Goal: Task Accomplishment & Management: Use online tool/utility

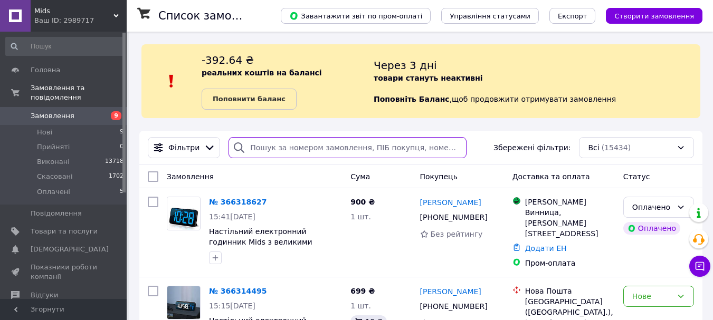
paste input "20451268090317"
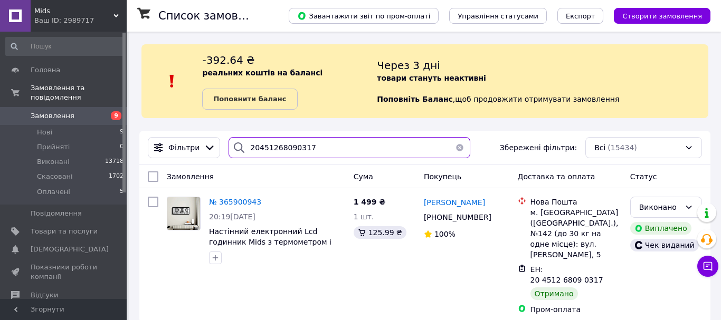
type input "20451268090317"
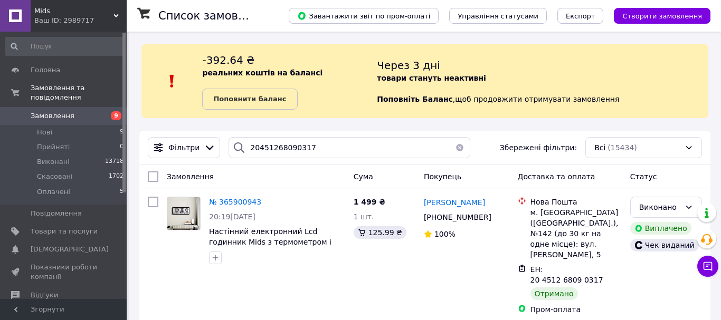
click at [454, 145] on button "button" at bounding box center [459, 147] width 21 height 21
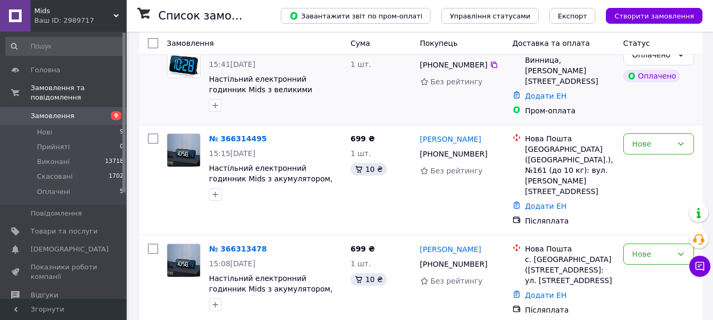
scroll to position [158, 0]
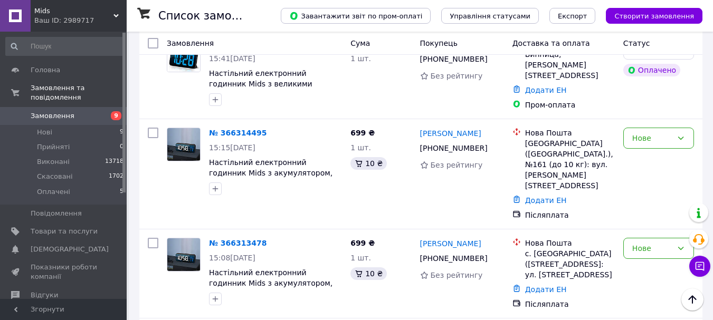
click at [48, 107] on link "Замовлення 9" at bounding box center [65, 116] width 130 height 18
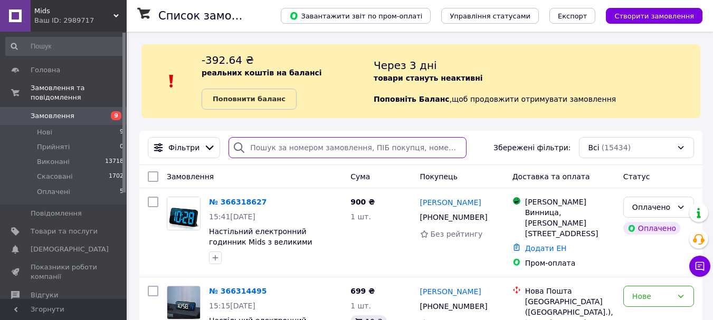
click at [312, 149] on input "search" at bounding box center [347, 147] width 238 height 21
type input "656"
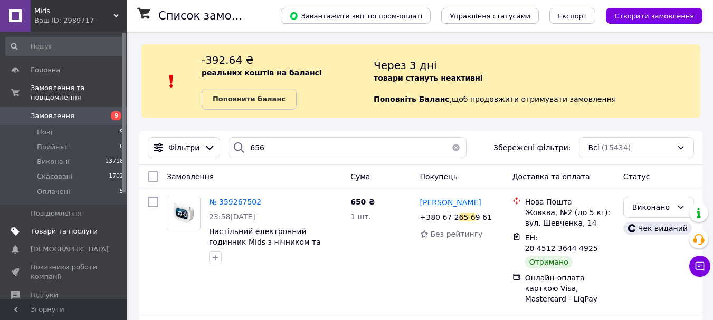
click at [76, 227] on span "Товари та послуги" at bounding box center [64, 231] width 67 height 9
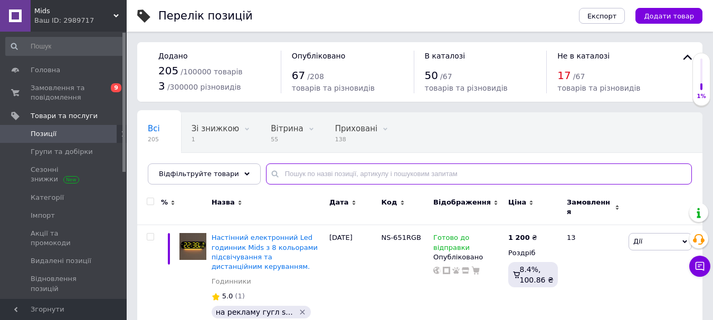
click at [293, 174] on input "text" at bounding box center [479, 174] width 426 height 21
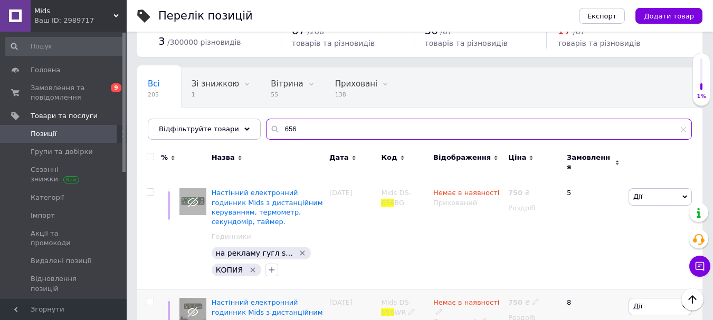
scroll to position [44, 0]
type input "65"
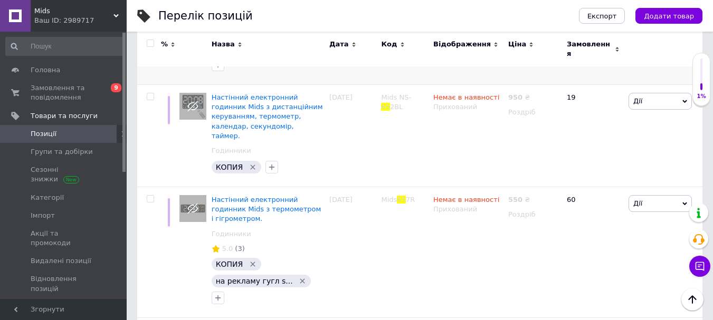
scroll to position [2127, 0]
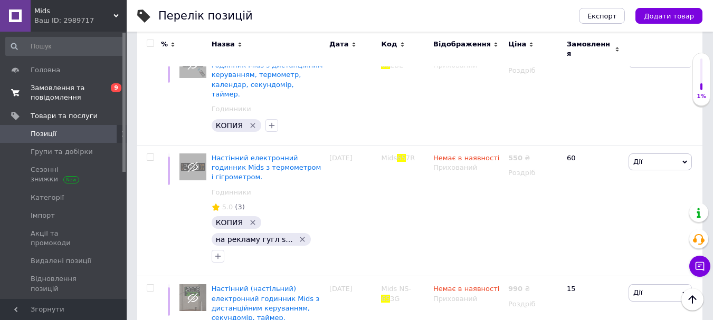
click at [69, 99] on span "Замовлення та повідомлення" at bounding box center [64, 92] width 67 height 19
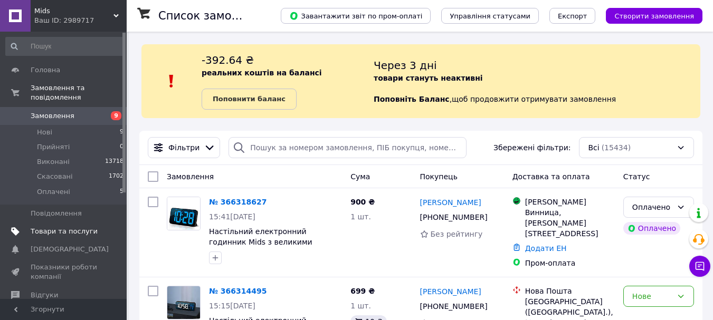
click at [81, 227] on span "Товари та послуги" at bounding box center [64, 231] width 67 height 9
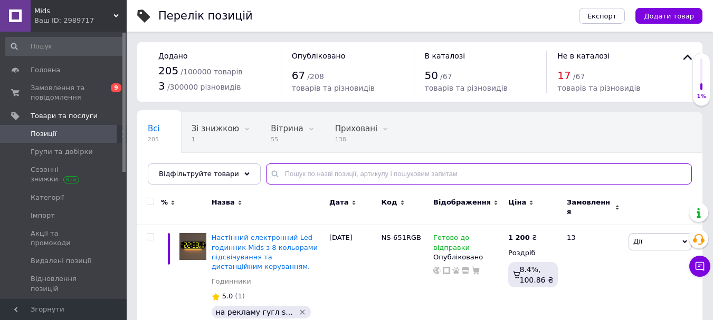
click at [329, 176] on input "text" at bounding box center [479, 174] width 426 height 21
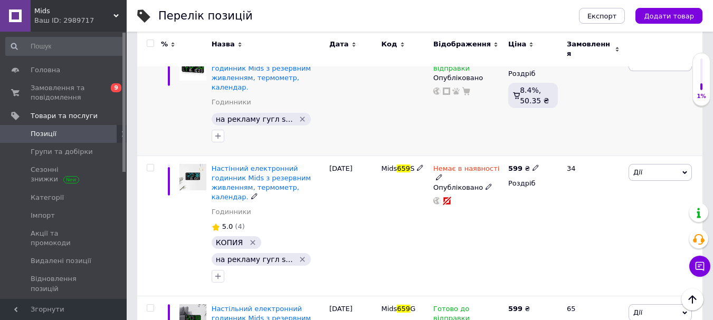
scroll to position [469, 0]
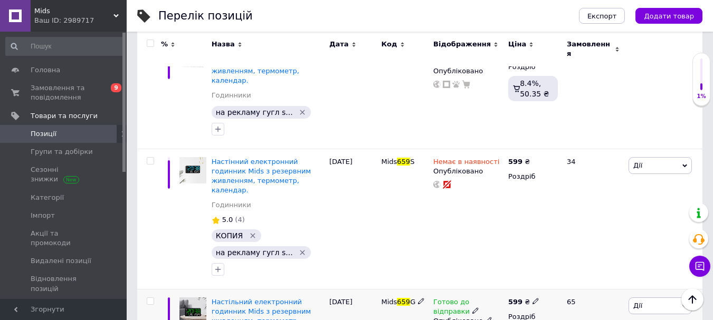
type input "659"
click at [150, 298] on input "checkbox" at bounding box center [150, 301] width 7 height 7
checkbox input "true"
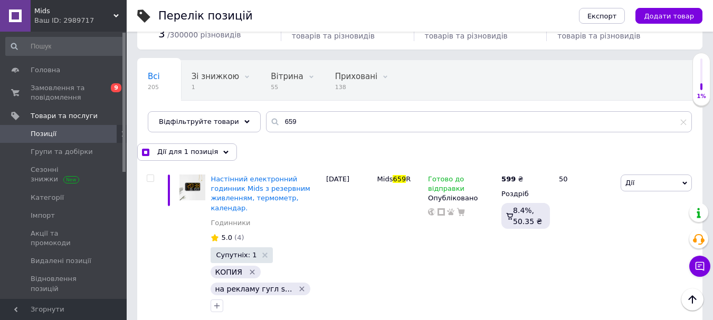
scroll to position [0, 0]
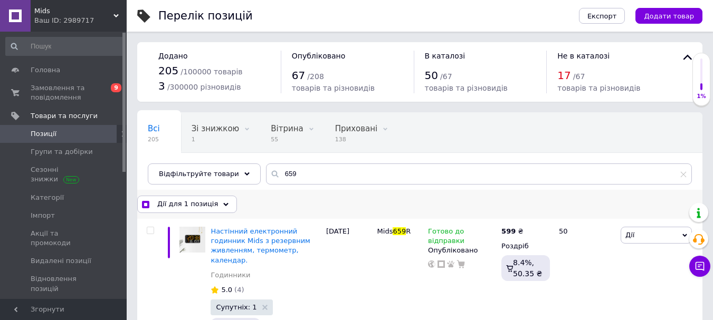
click at [210, 206] on div "Дії для 1 позиція" at bounding box center [187, 204] width 100 height 17
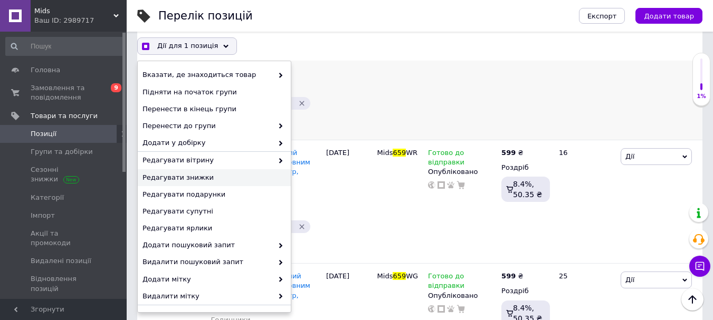
scroll to position [264, 0]
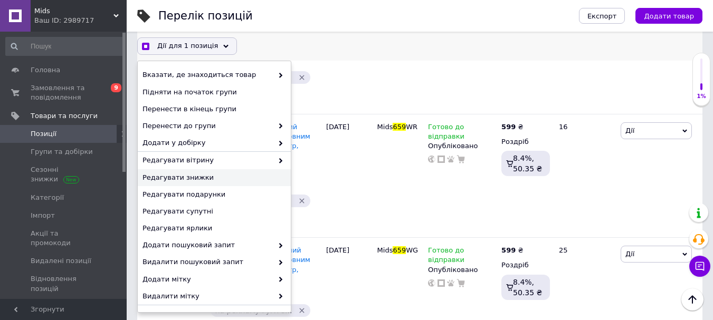
click at [414, 55] on div "Дії для 1 позиція Вибрати усі 5 позицій Вибрані всі 5 позицій Скасувати обрані …" at bounding box center [419, 46] width 565 height 29
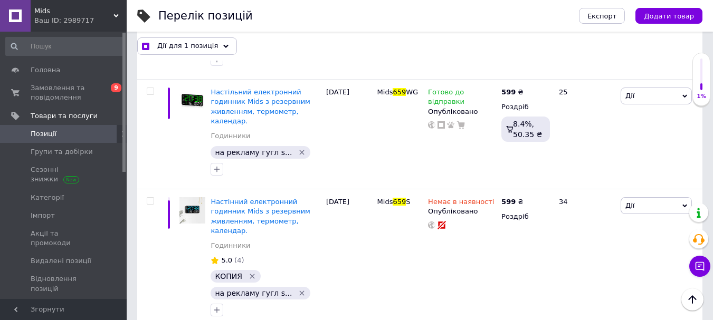
scroll to position [468, 0]
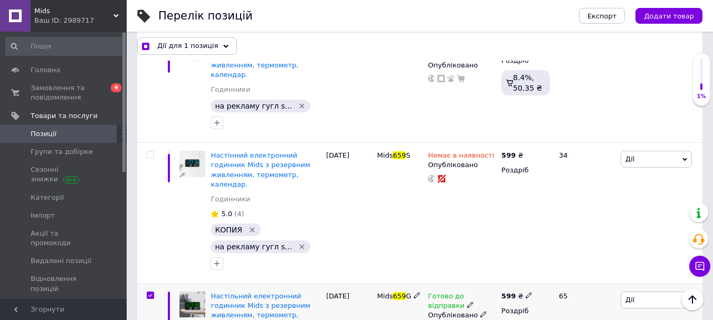
click at [634, 292] on span "Дії" at bounding box center [655, 300] width 71 height 17
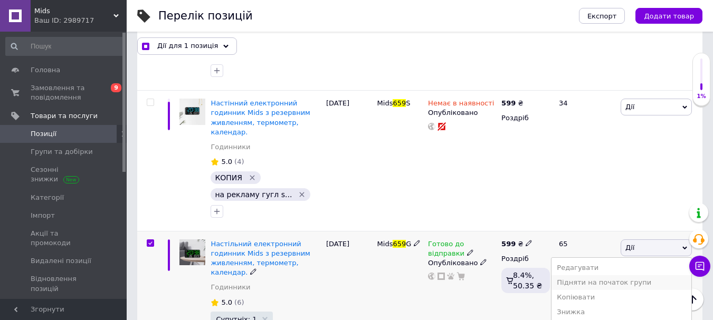
scroll to position [521, 0]
click at [617, 290] on li "Копіювати" at bounding box center [621, 297] width 140 height 15
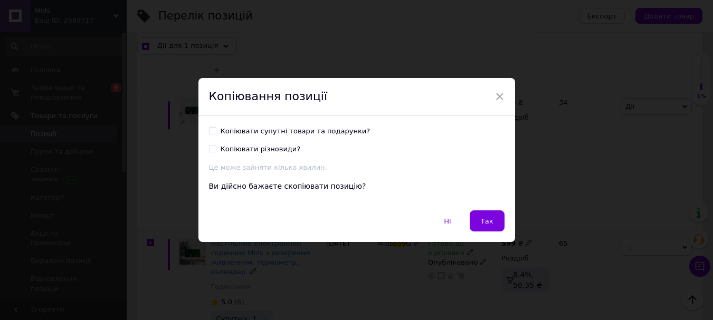
scroll to position [426, 0]
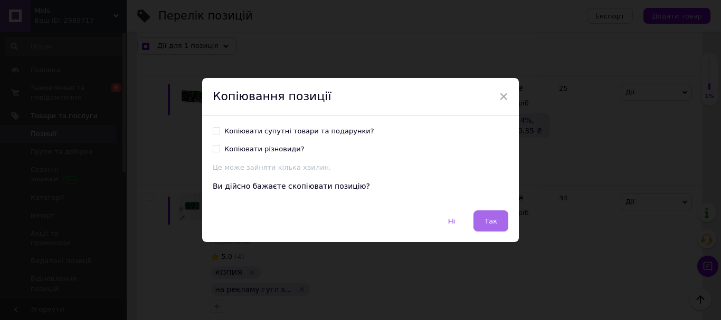
click at [497, 223] on button "Так" at bounding box center [490, 220] width 35 height 21
checkbox input "true"
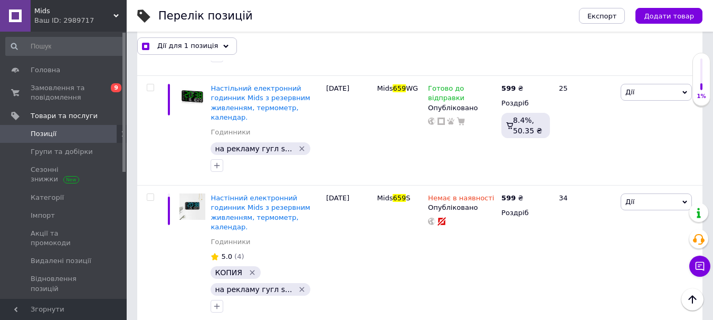
checkbox input "false"
